Goal: Find specific page/section: Find specific page/section

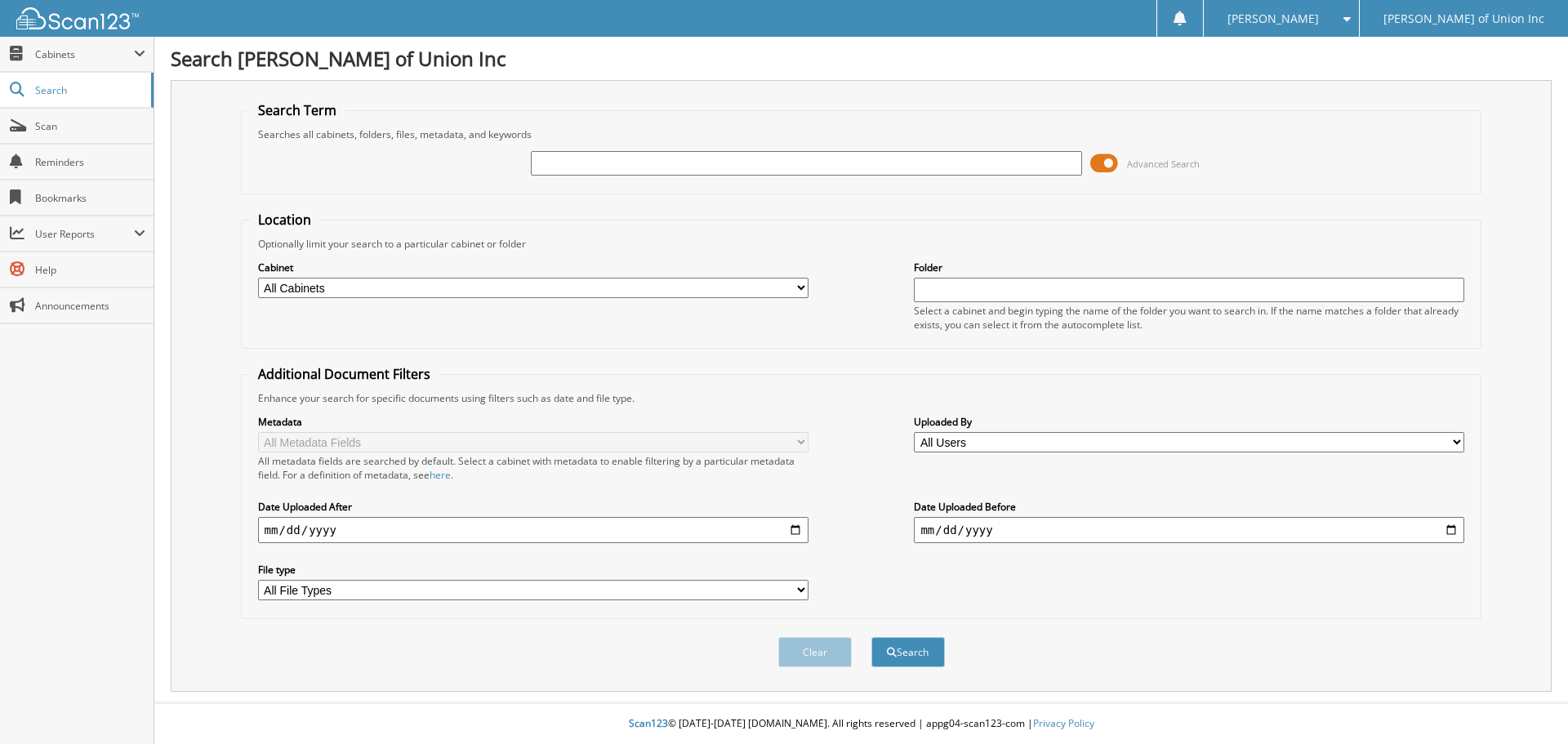
click at [583, 154] on input "text" at bounding box center [807, 163] width 551 height 25
type input "686230"
click at [798, 285] on select "All Cabinets ACCOUNTS PAYABLE CAR DEALS CASHIER REPORTS EMPLOYEE HANDBOOK FORMS…" at bounding box center [534, 288] width 551 height 20
select select "1850"
click at [259, 278] on select "All Cabinets ACCOUNTS PAYABLE CAR DEALS CASHIER REPORTS EMPLOYEE HANDBOOK FORMS…" at bounding box center [534, 288] width 551 height 20
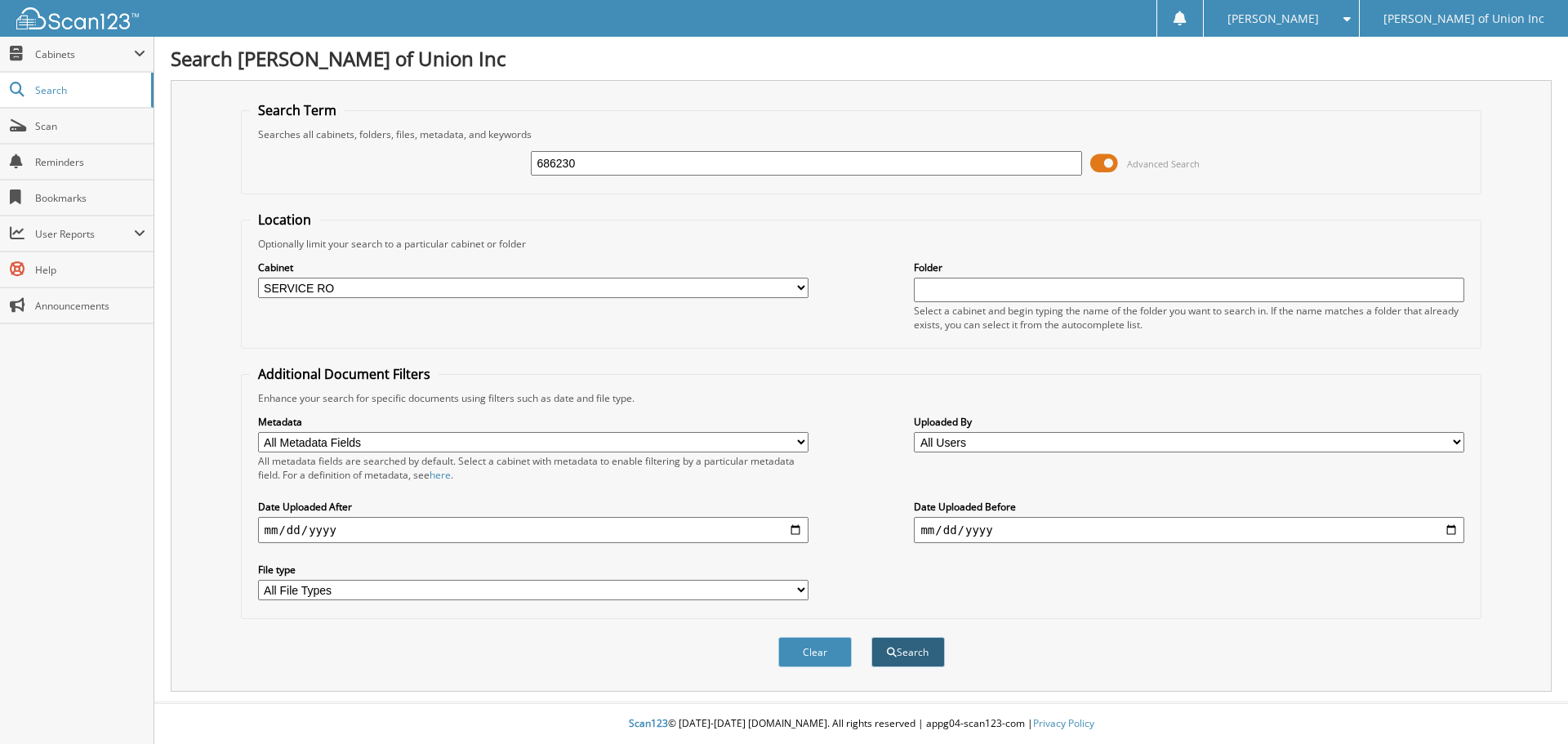
click at [914, 653] on button "Search" at bounding box center [908, 652] width 74 height 30
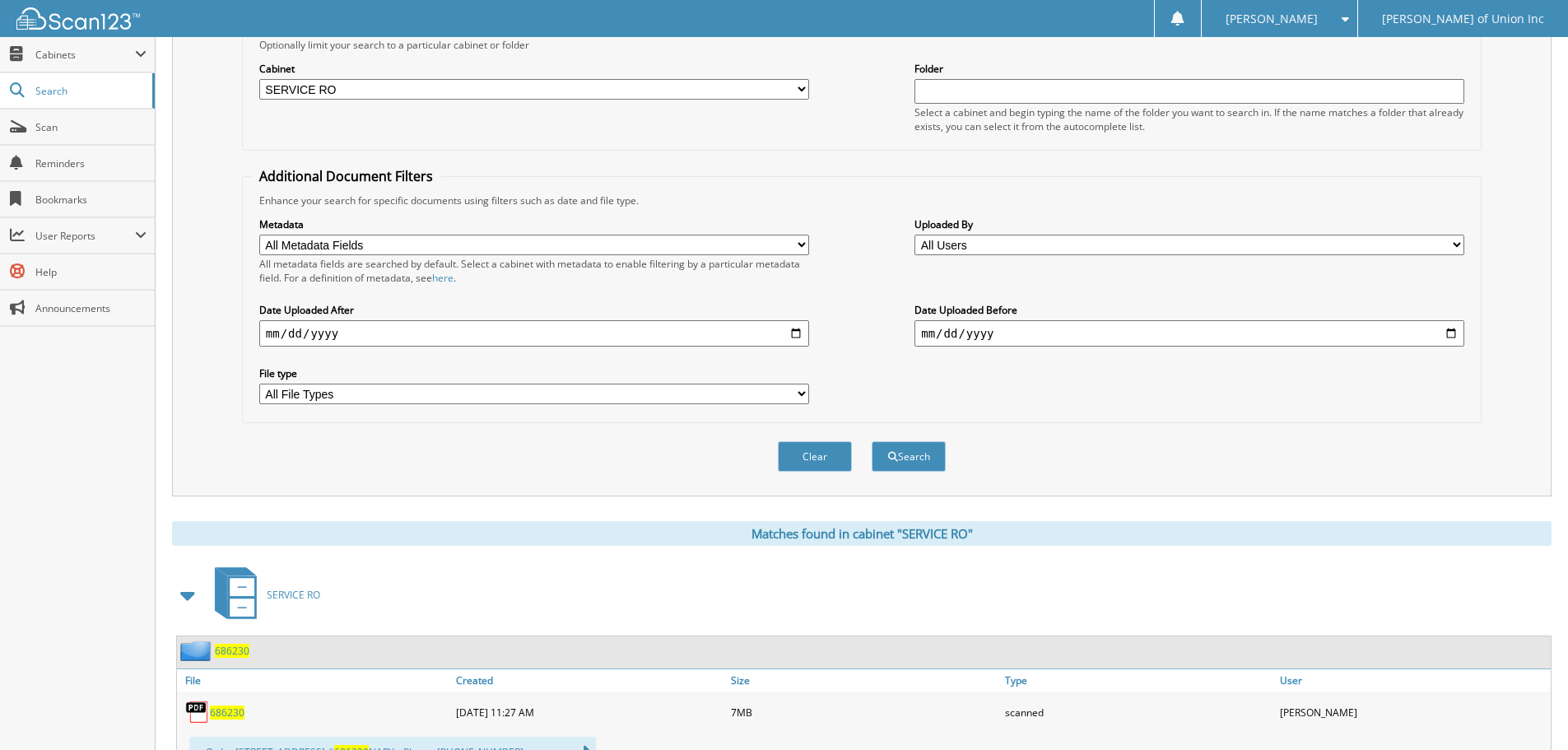
scroll to position [24, 0]
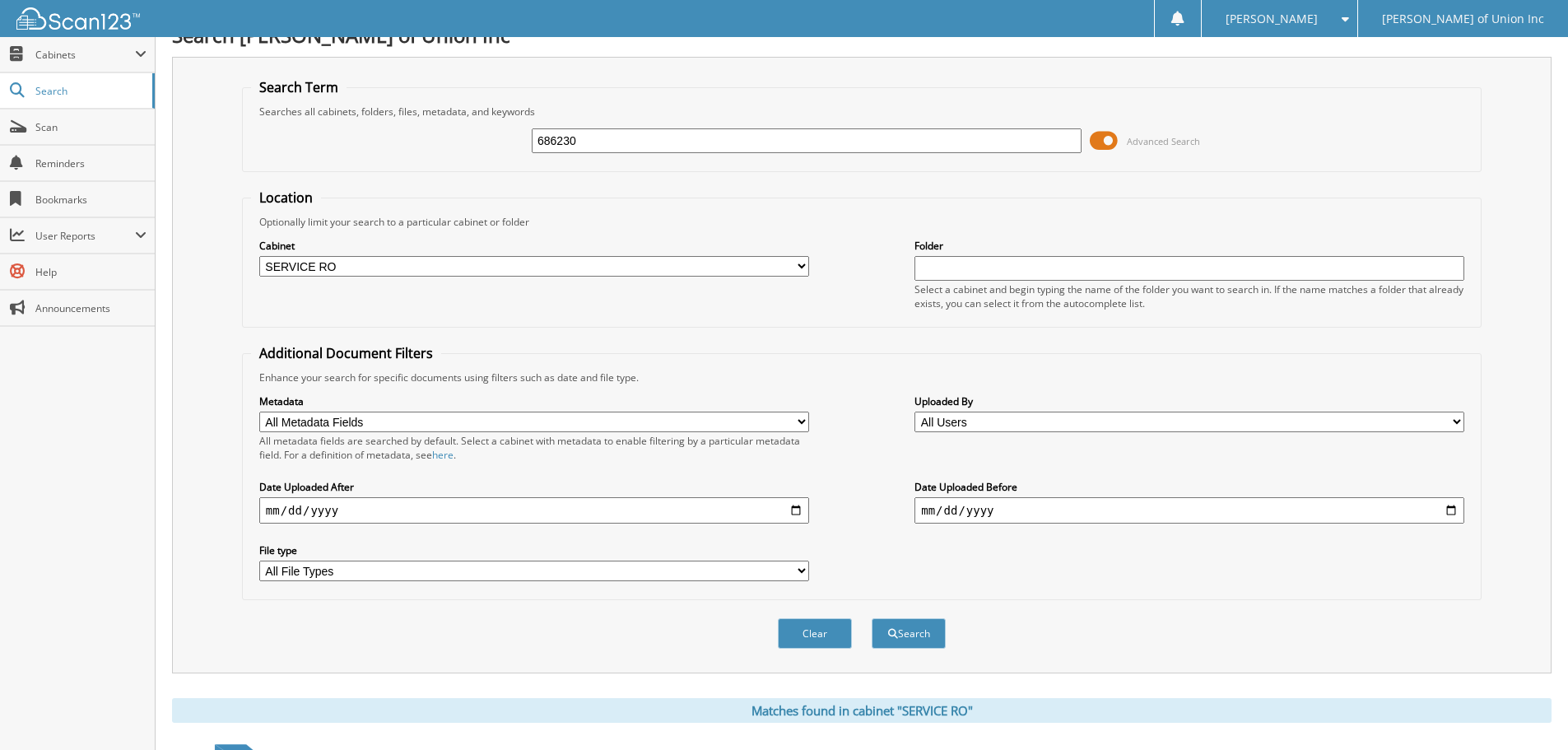
click at [592, 129] on input "686230" at bounding box center [806, 141] width 550 height 25
type input "682704"
click at [872, 618] on button "Search" at bounding box center [908, 634] width 74 height 30
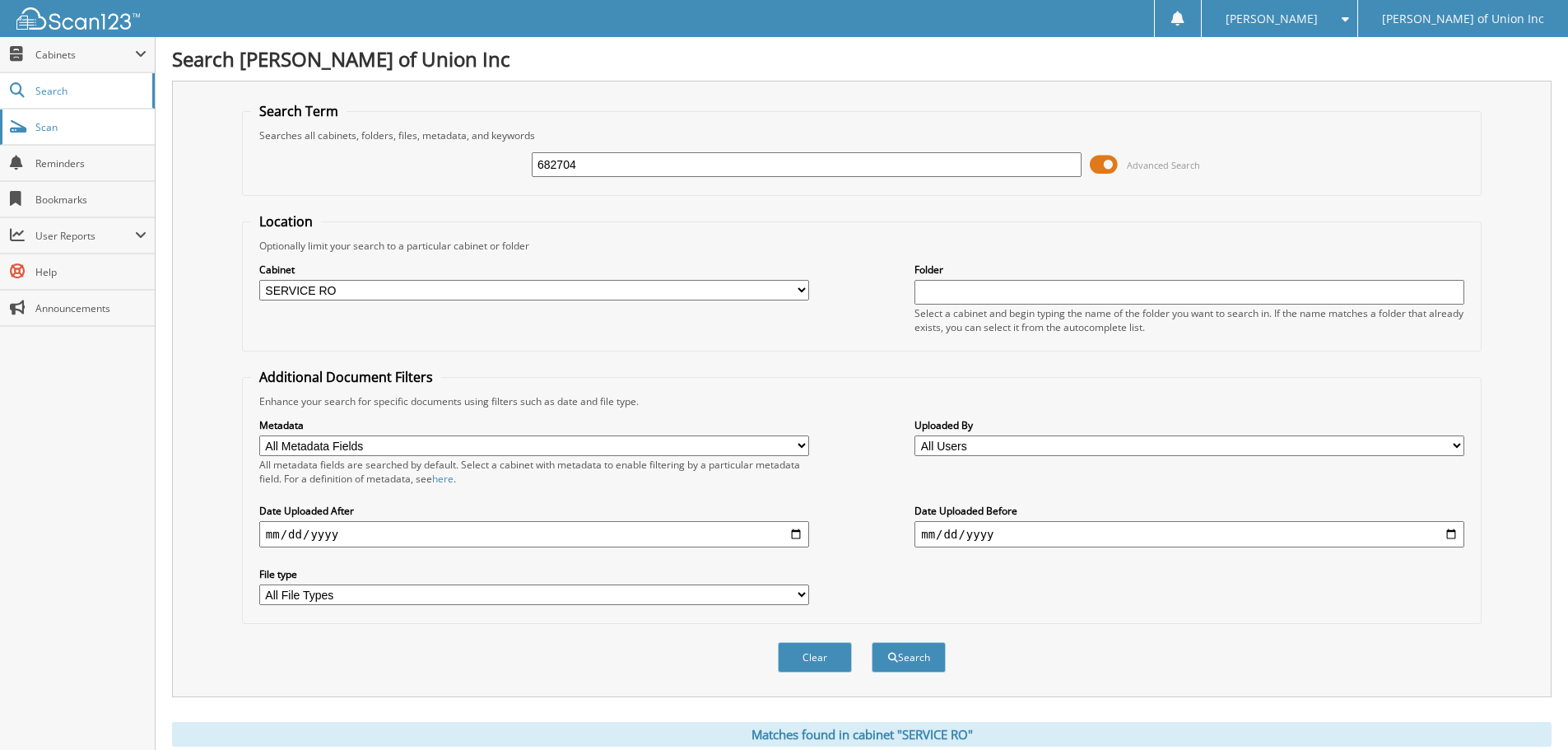
click at [55, 128] on span "Scan" at bounding box center [91, 127] width 111 height 14
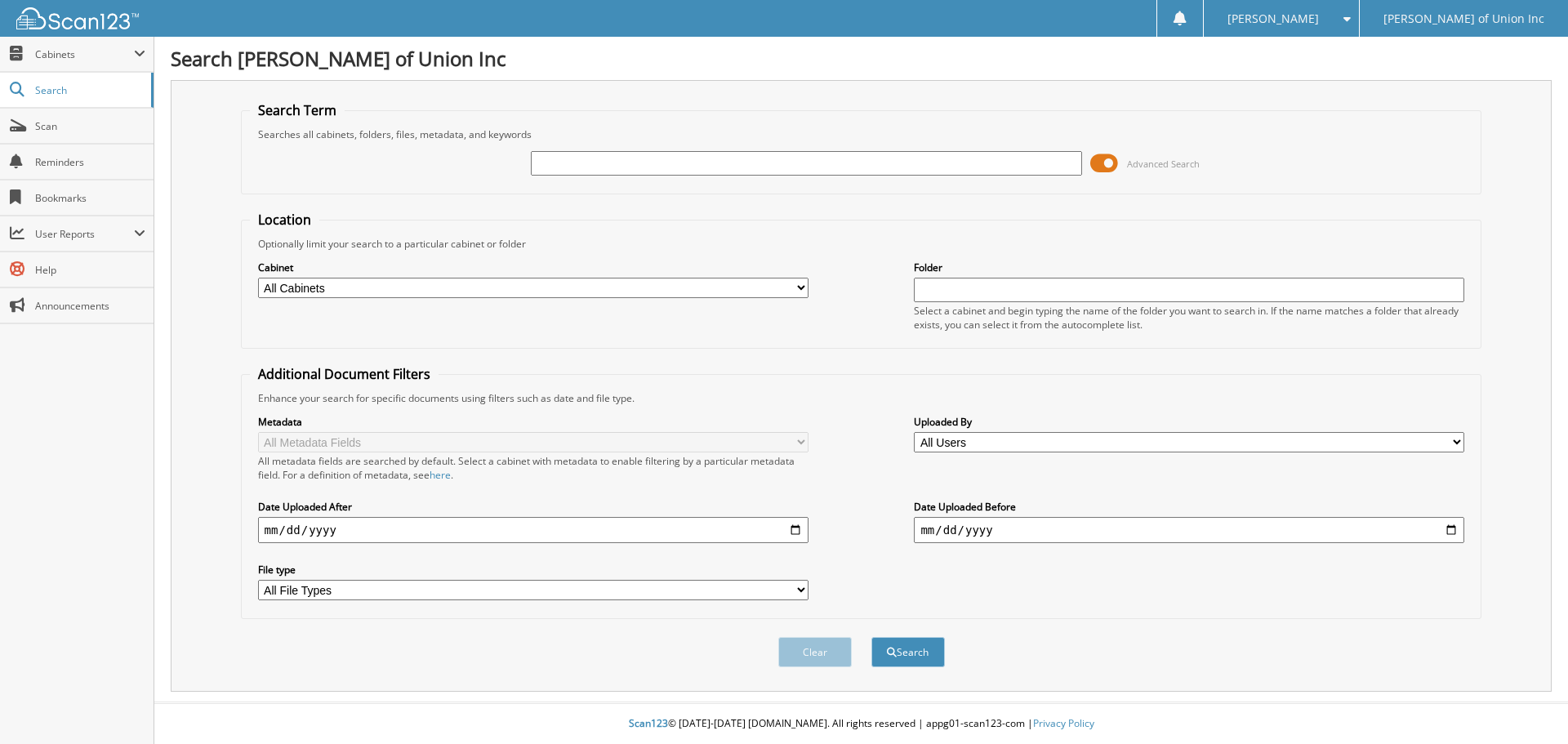
click at [548, 167] on input "text" at bounding box center [807, 163] width 551 height 25
type input "686273"
click at [563, 281] on select "All Cabinets ACCOUNTS PAYABLE CAR DEALS CASHIER REPORTS EMPLOYEE HANDBOOK FORMS…" at bounding box center [534, 288] width 551 height 20
select select "1850"
click at [259, 278] on select "All Cabinets ACCOUNTS PAYABLE CAR DEALS CASHIER REPORTS EMPLOYEE HANDBOOK FORMS…" at bounding box center [534, 288] width 551 height 20
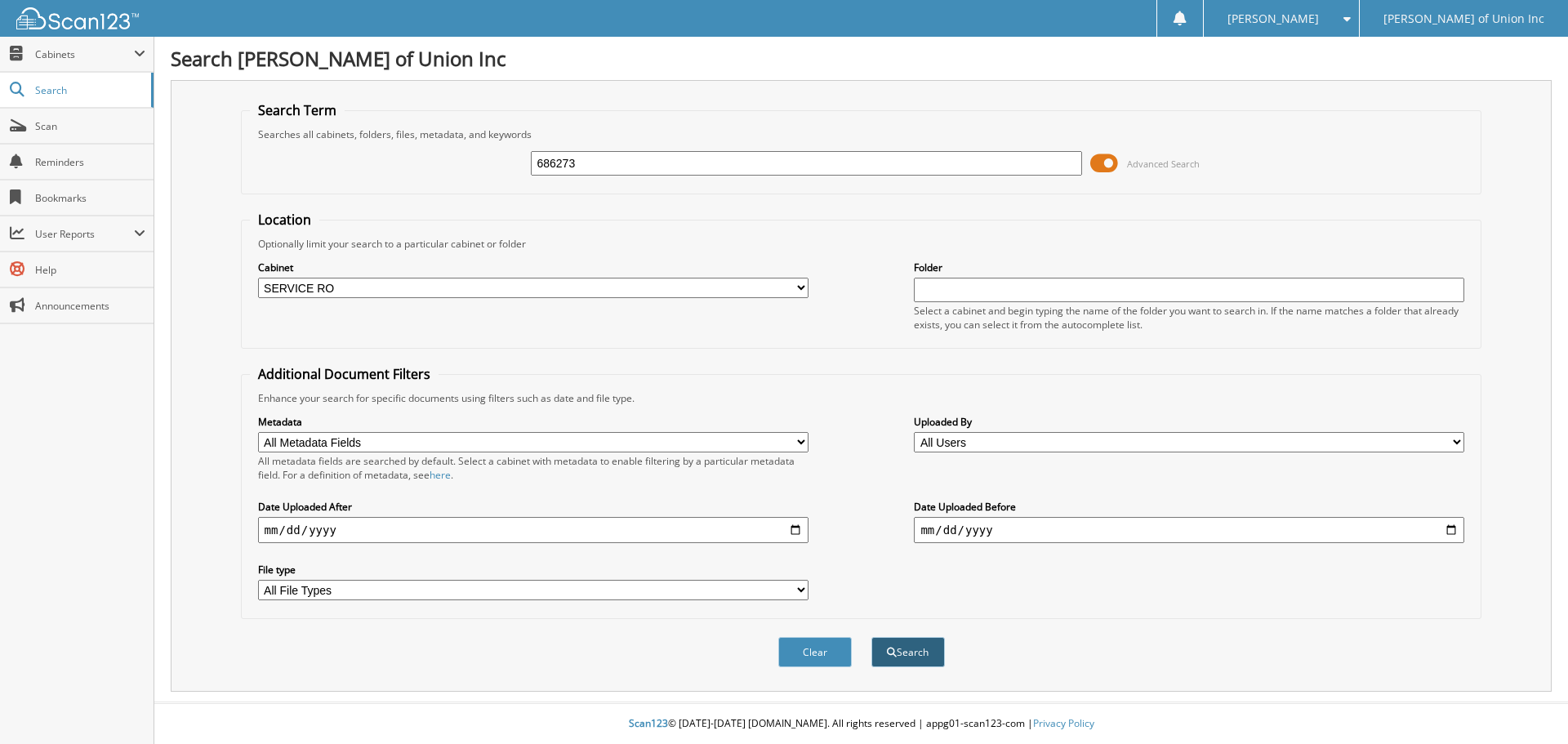
click at [908, 648] on button "Search" at bounding box center [908, 652] width 74 height 30
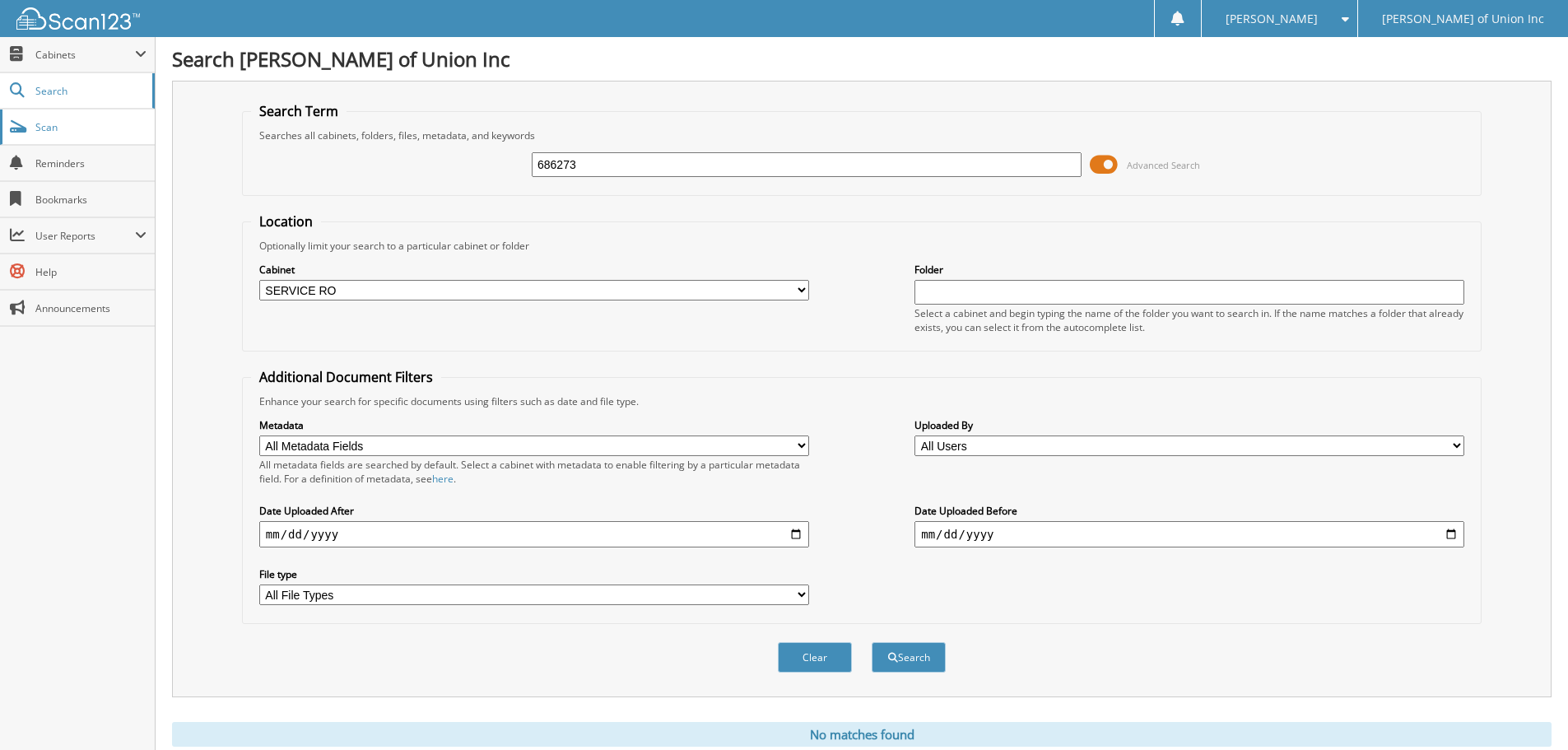
click at [37, 115] on link "Scan" at bounding box center [77, 127] width 155 height 36
